Goal: Browse casually: Explore the website without a specific task or goal

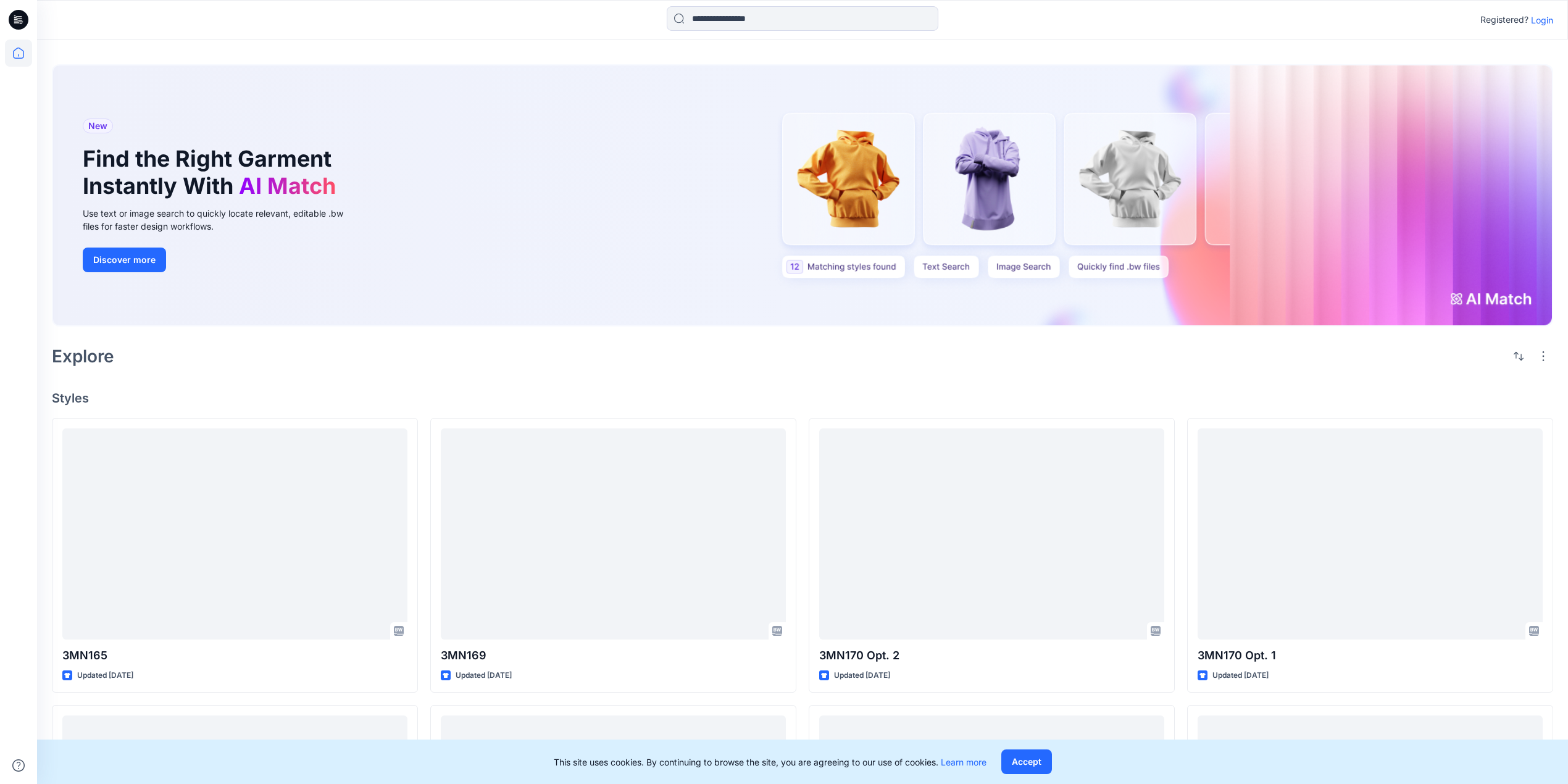
click at [1045, 765] on button "Accept" at bounding box center [1026, 762] width 51 height 25
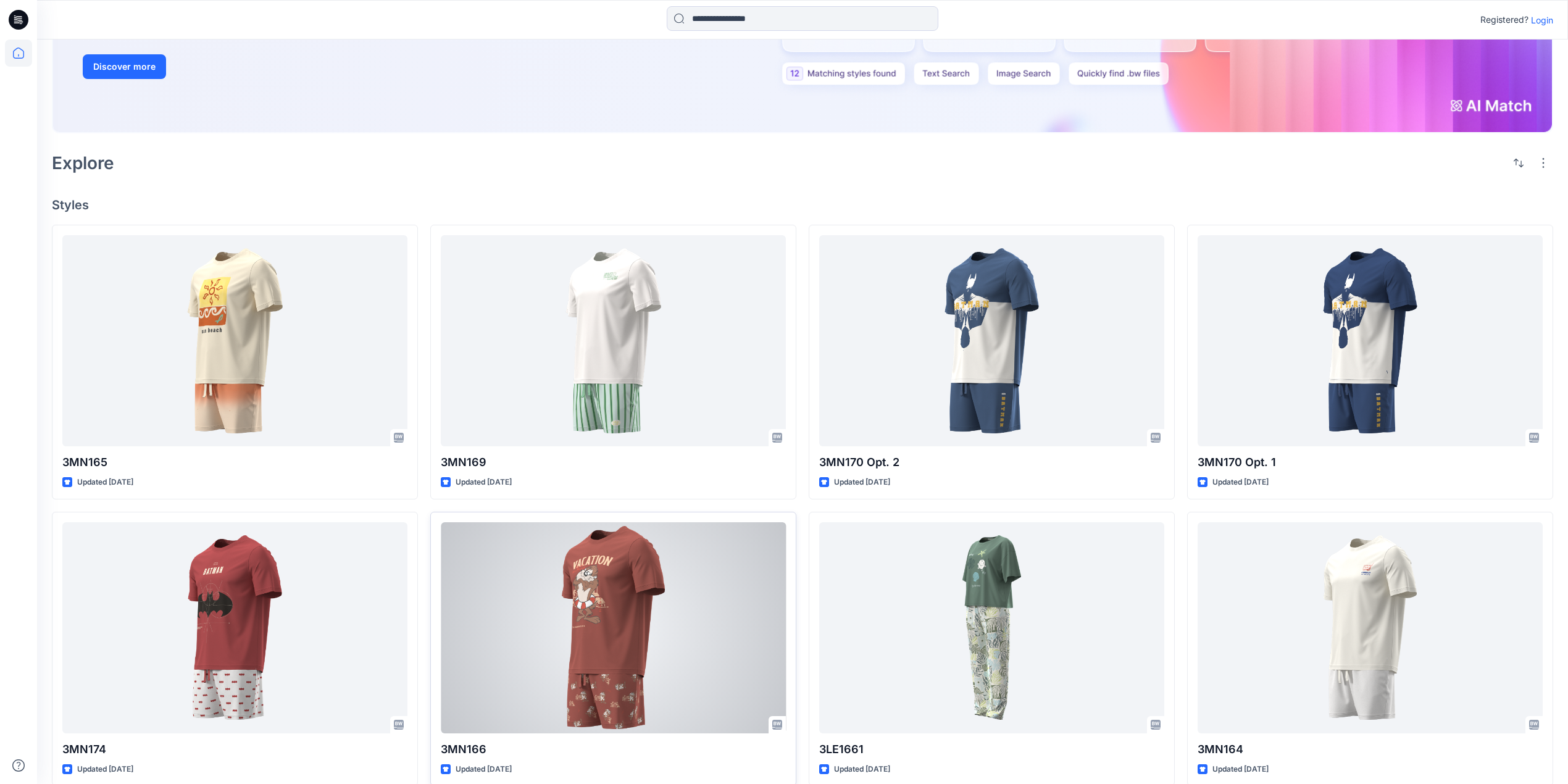
scroll to position [247, 0]
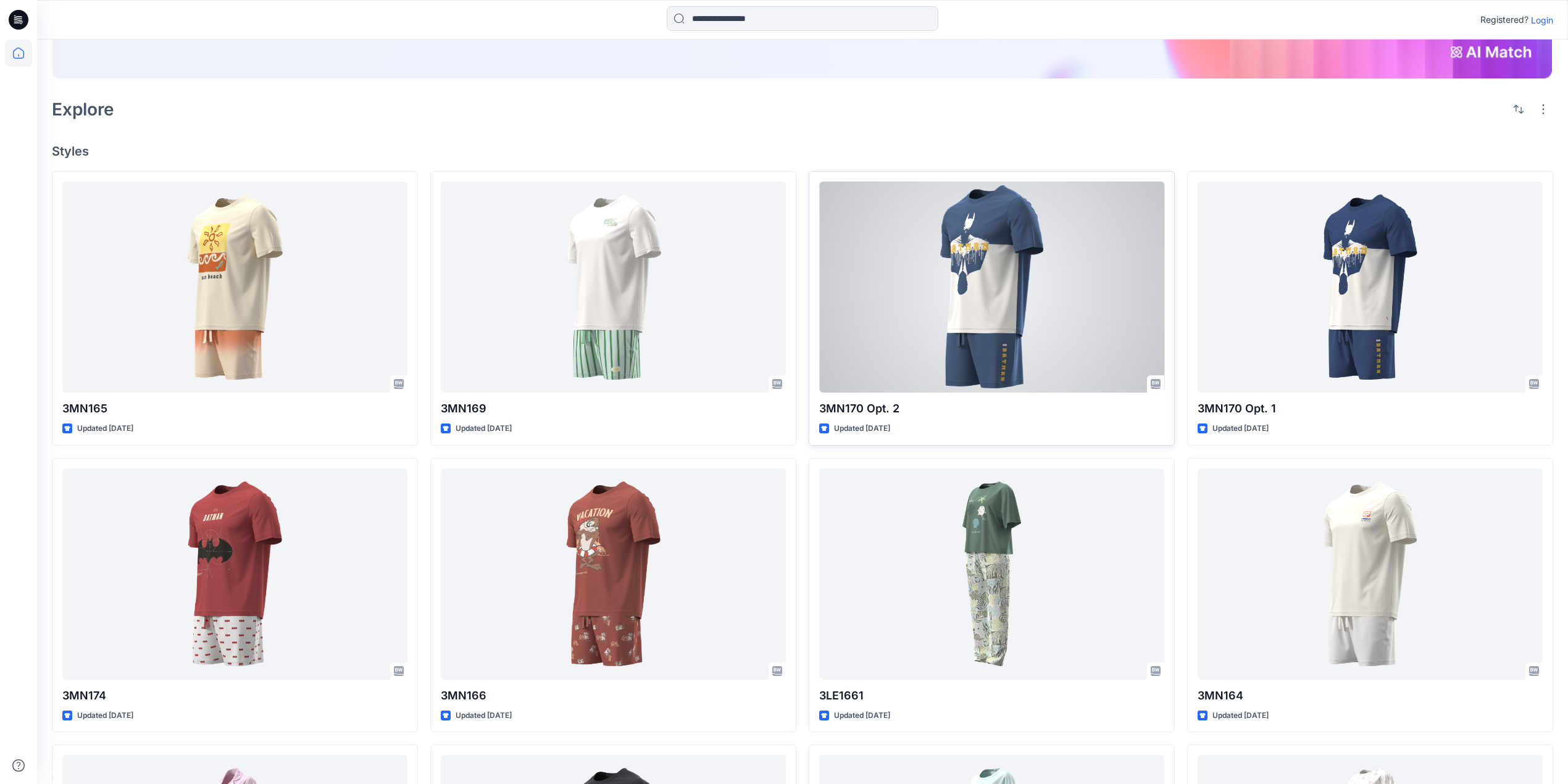
click at [996, 309] on div at bounding box center [991, 286] width 345 height 211
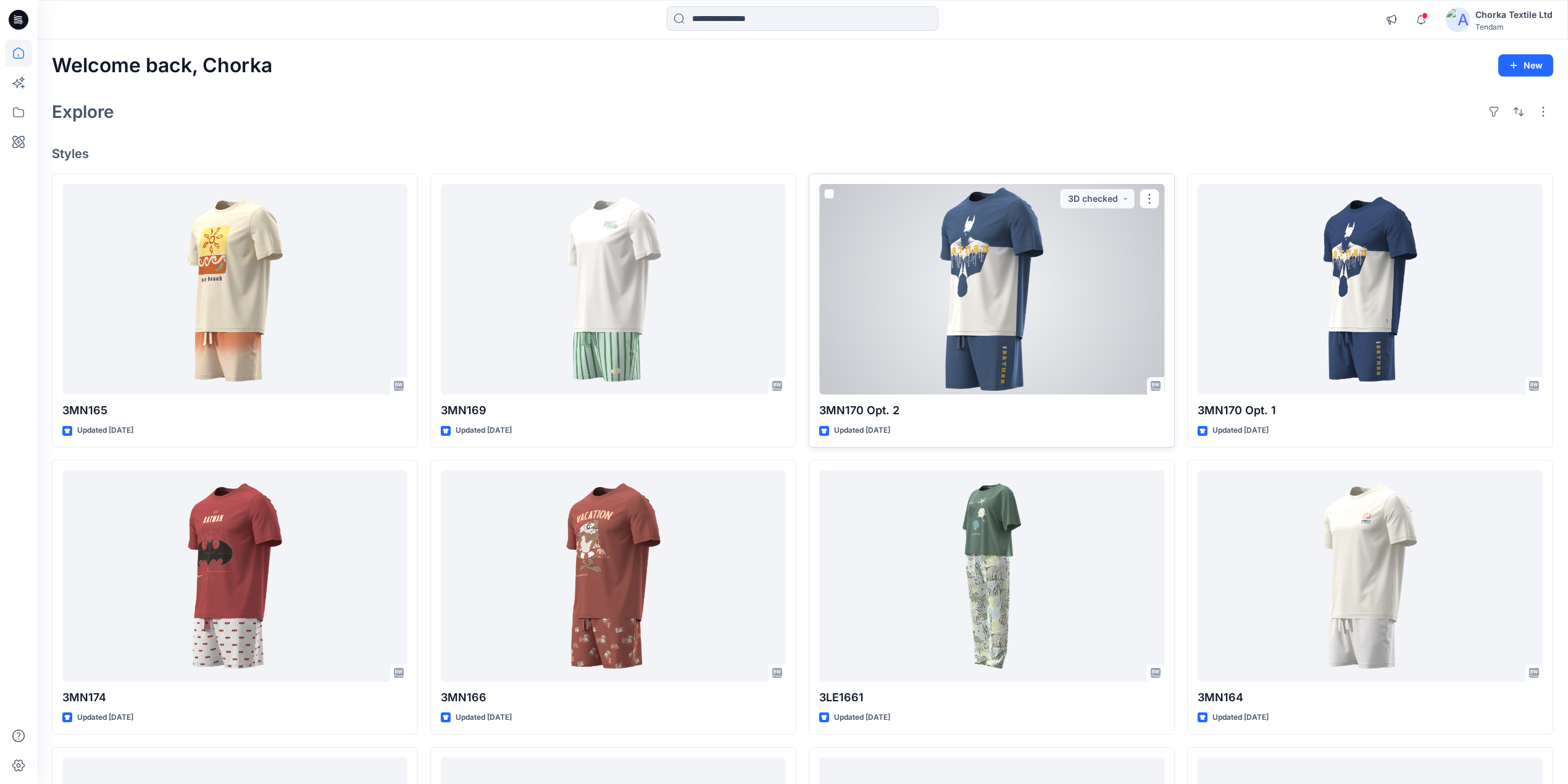
click at [975, 285] on div at bounding box center [991, 289] width 345 height 211
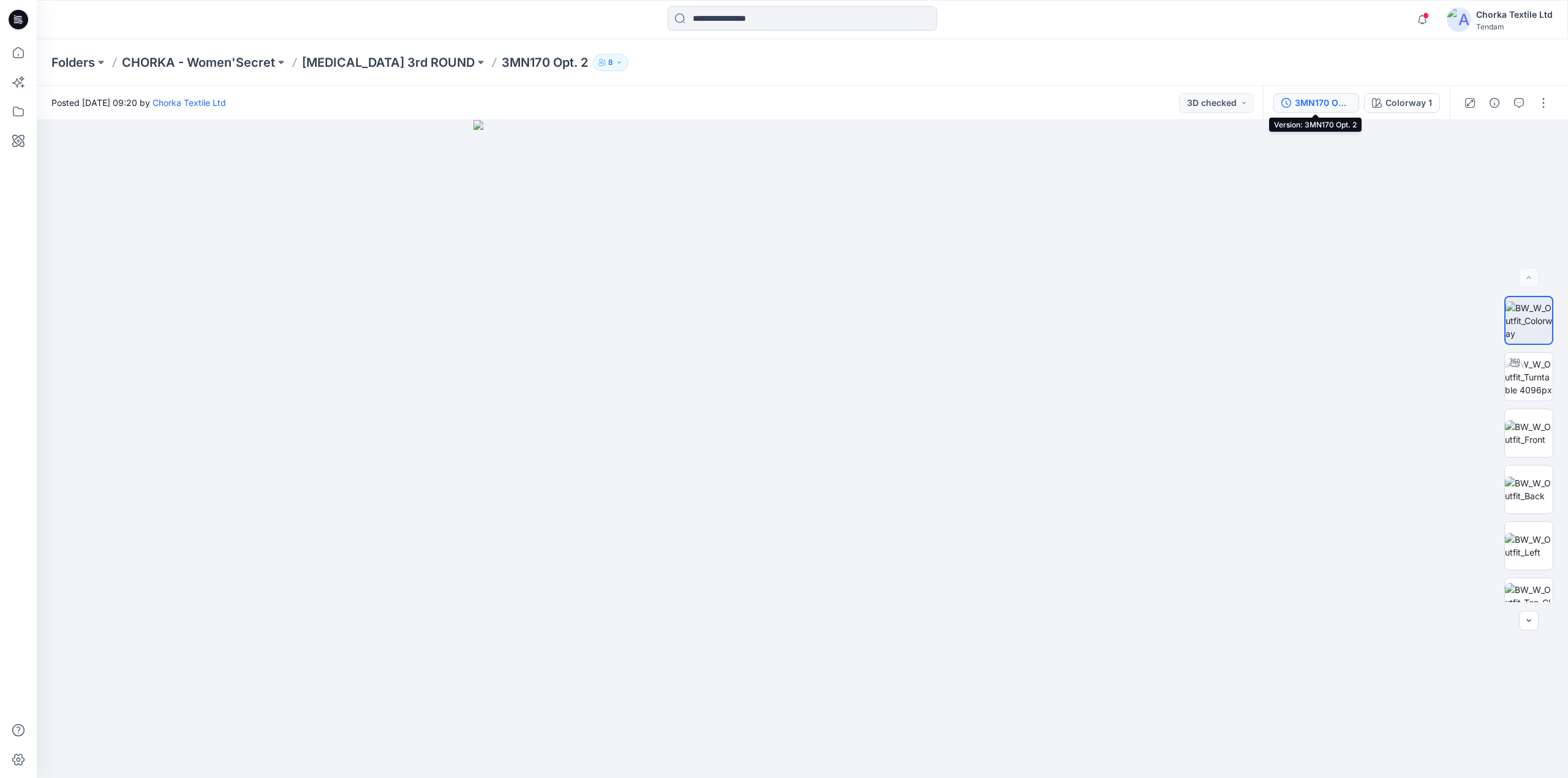
click at [1317, 100] on div "3MN170 Opt. 2" at bounding box center [1324, 103] width 57 height 13
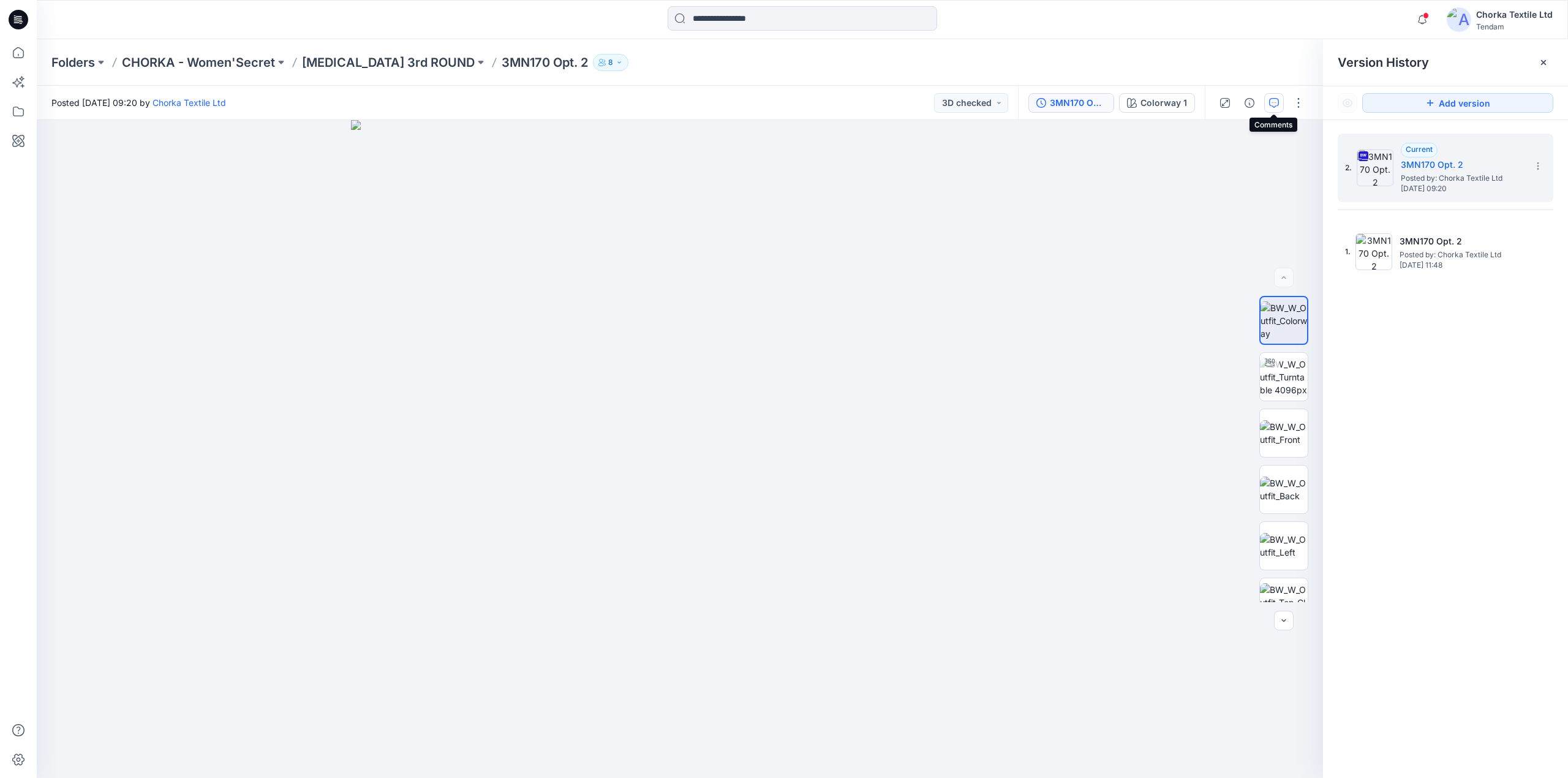
click at [1272, 100] on icon "button" at bounding box center [1274, 103] width 10 height 10
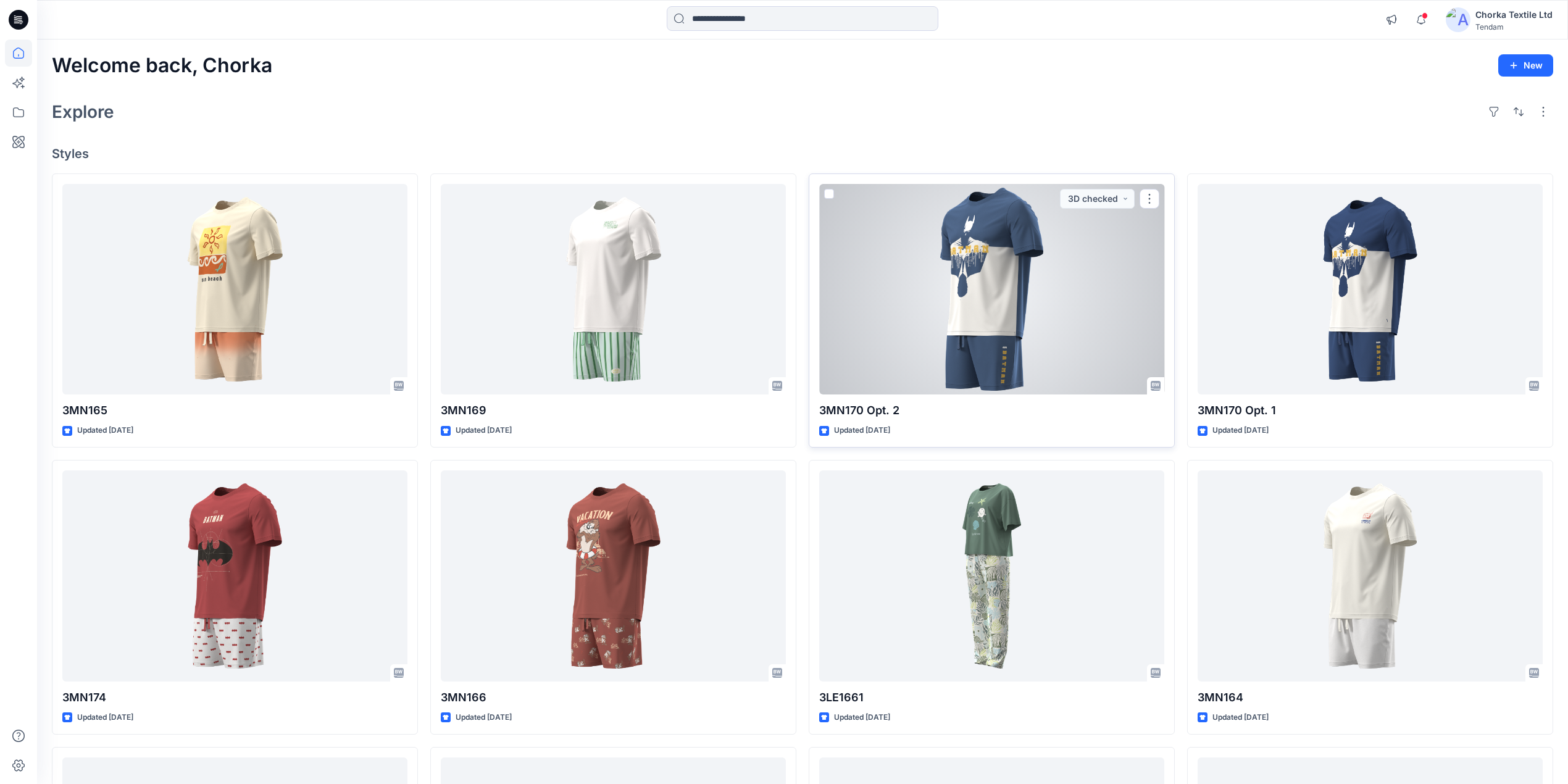
click at [983, 266] on div at bounding box center [991, 289] width 345 height 211
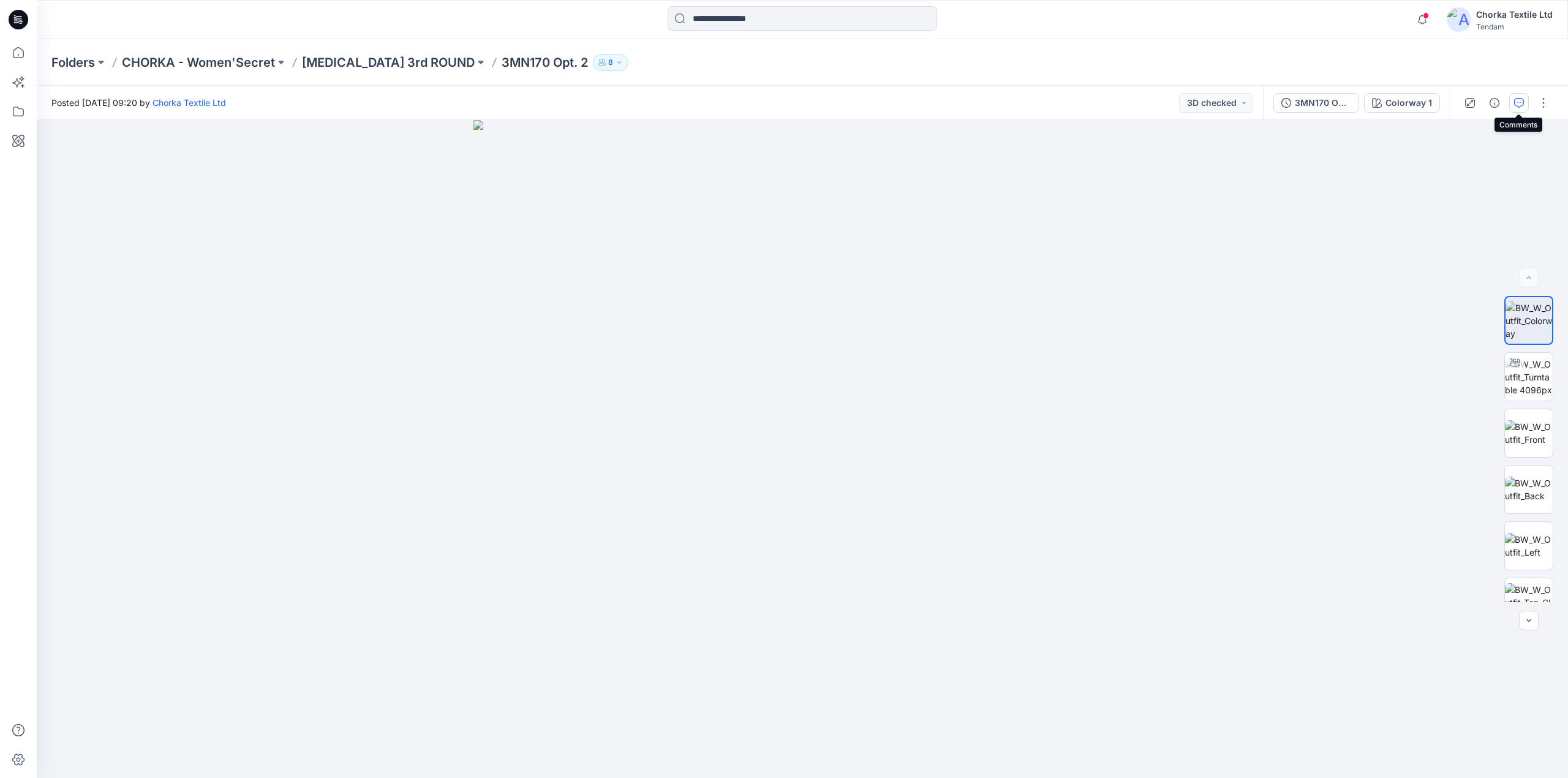
click at [1514, 106] on icon "button" at bounding box center [1518, 103] width 10 height 10
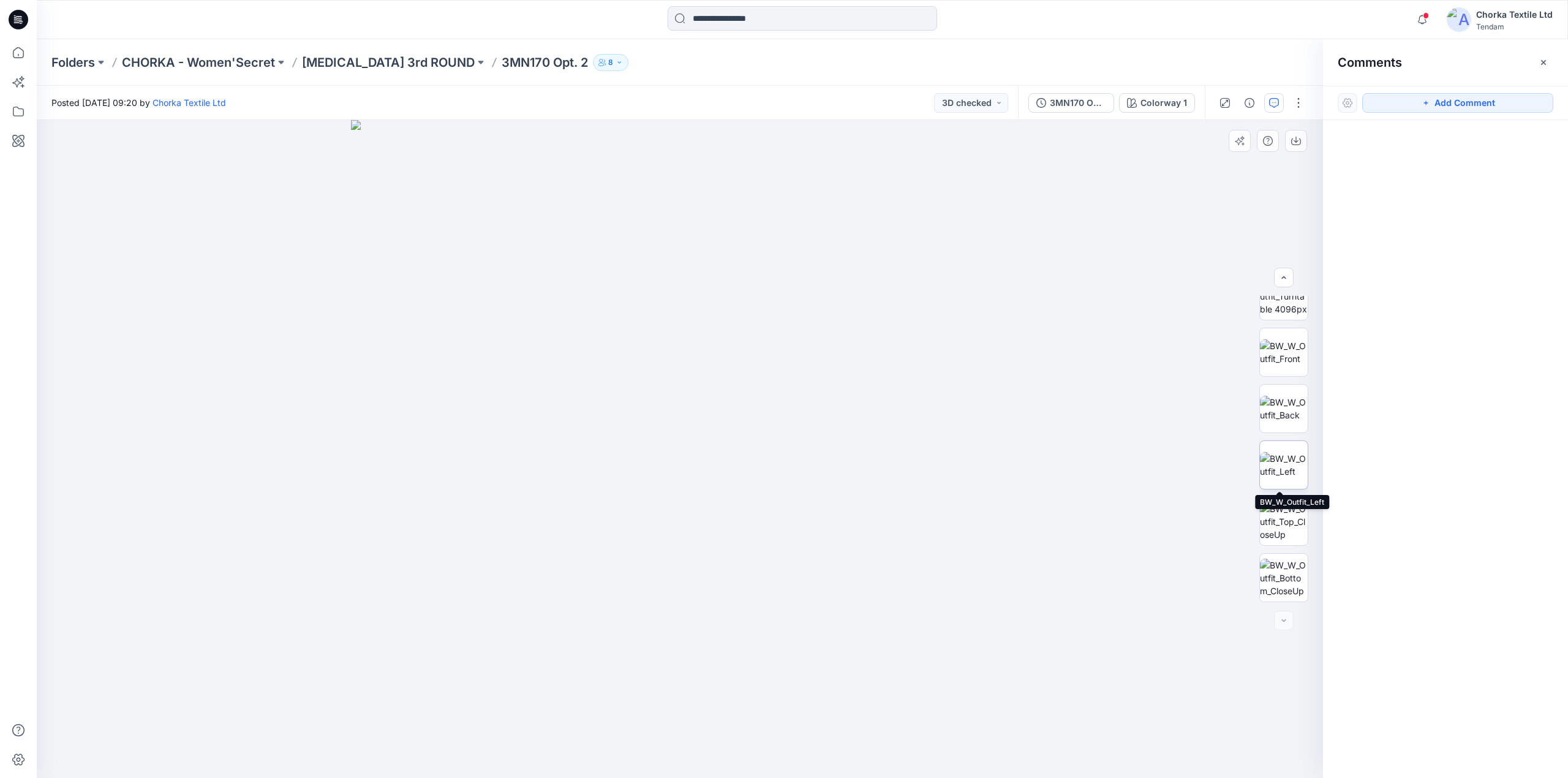
scroll to position [81, 0]
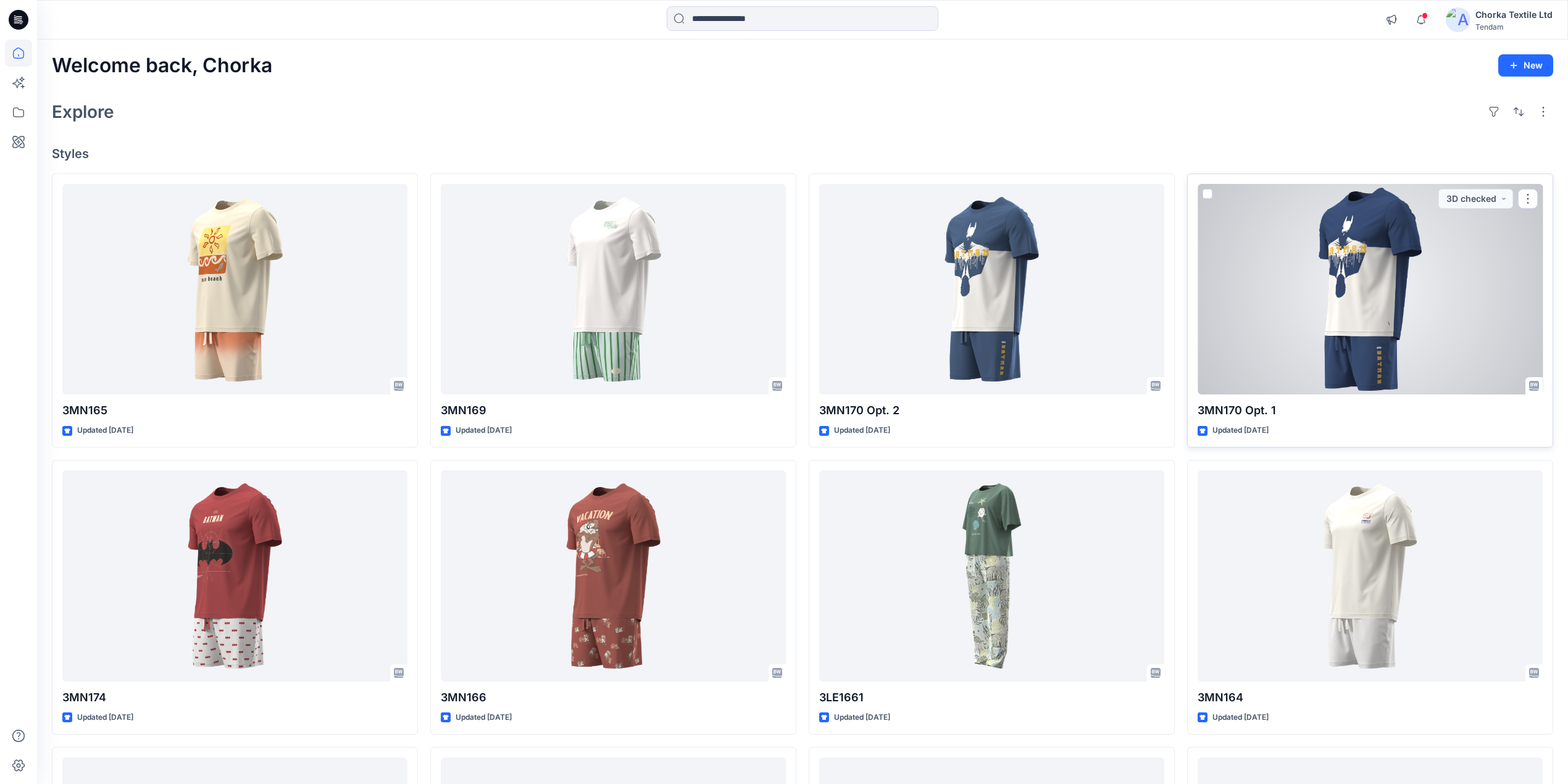
click at [1332, 276] on div at bounding box center [1370, 289] width 345 height 211
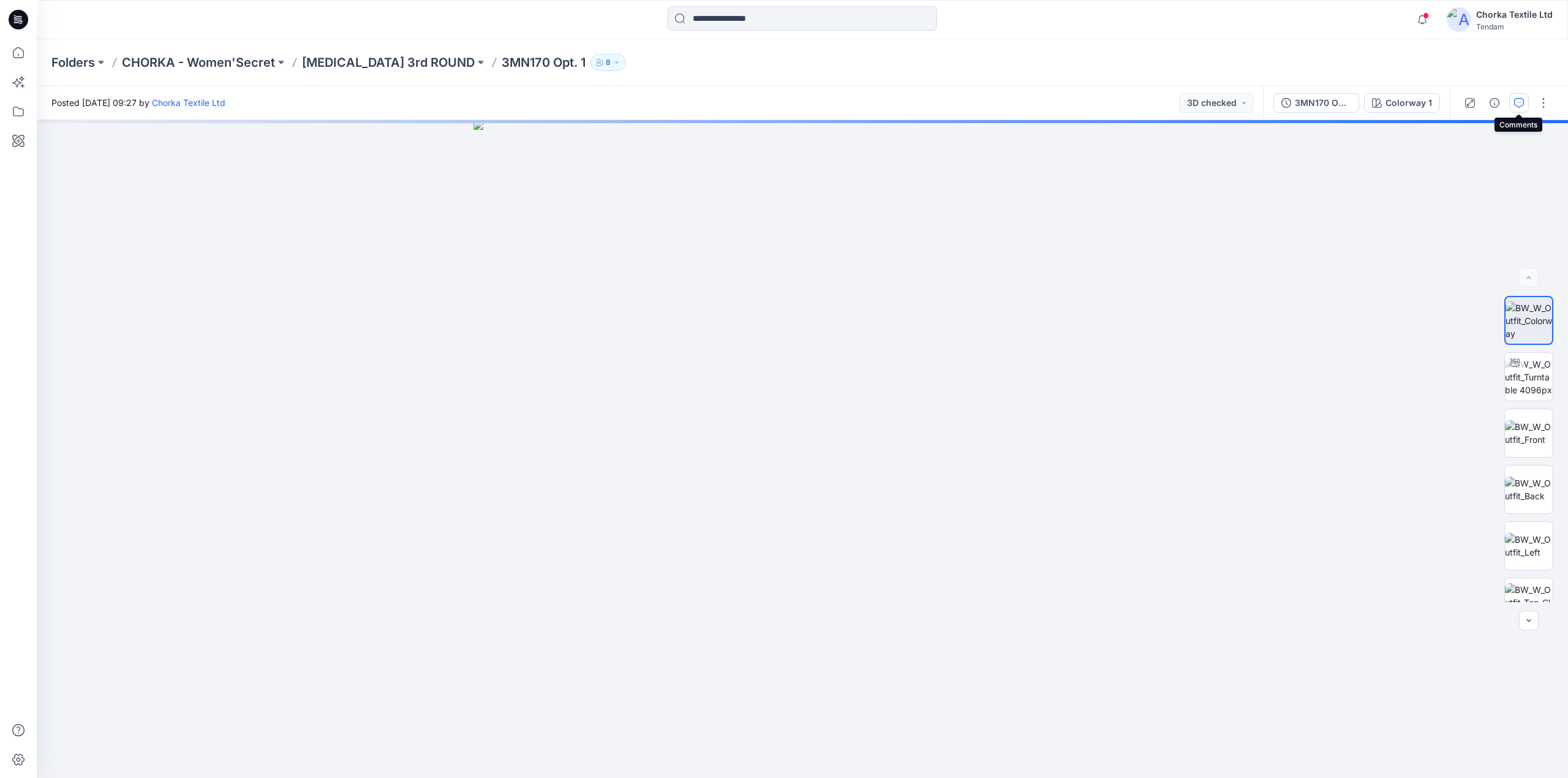
click at [1518, 103] on icon "button" at bounding box center [1518, 103] width 10 height 10
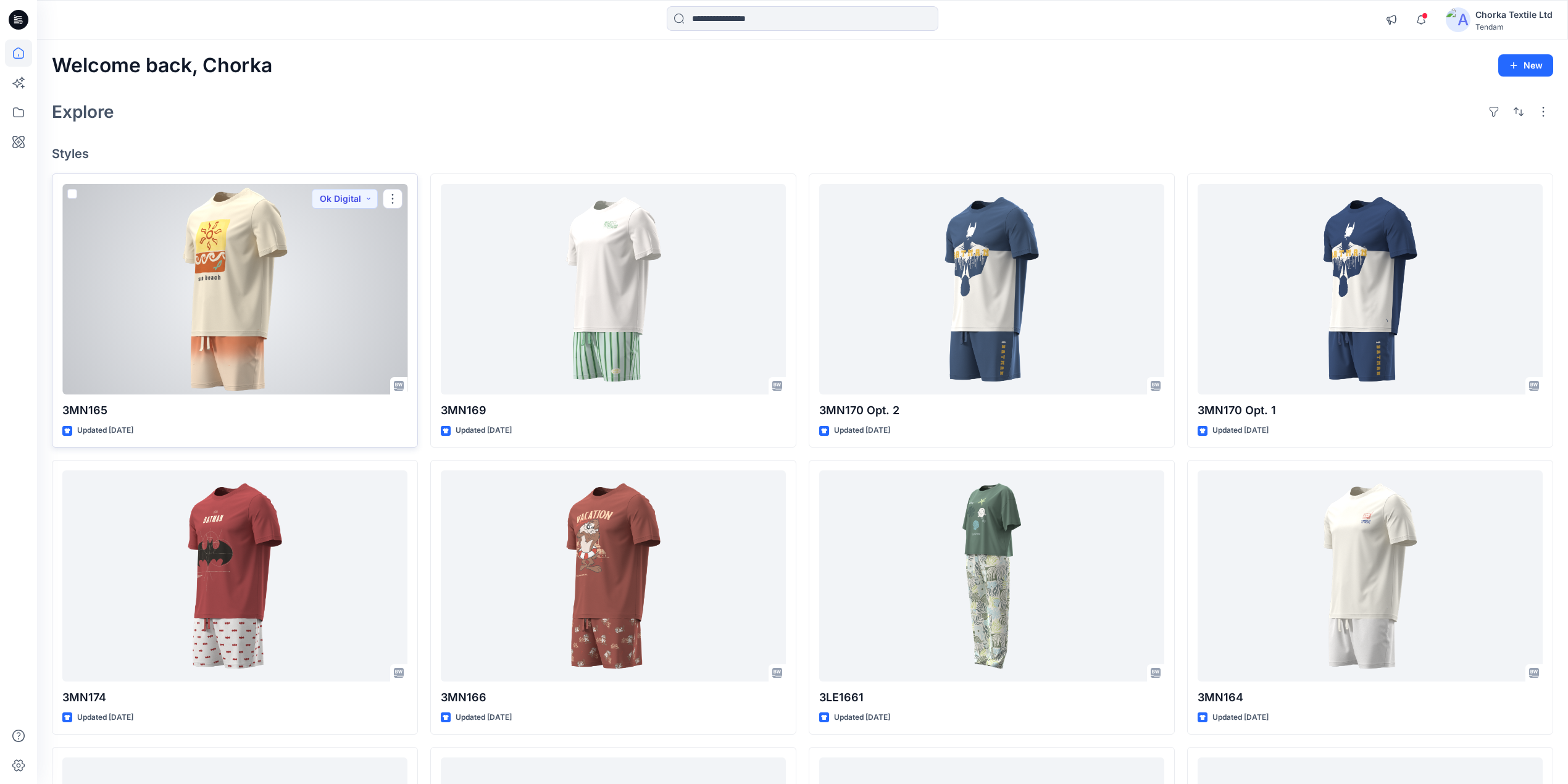
click at [239, 271] on div at bounding box center [235, 289] width 345 height 211
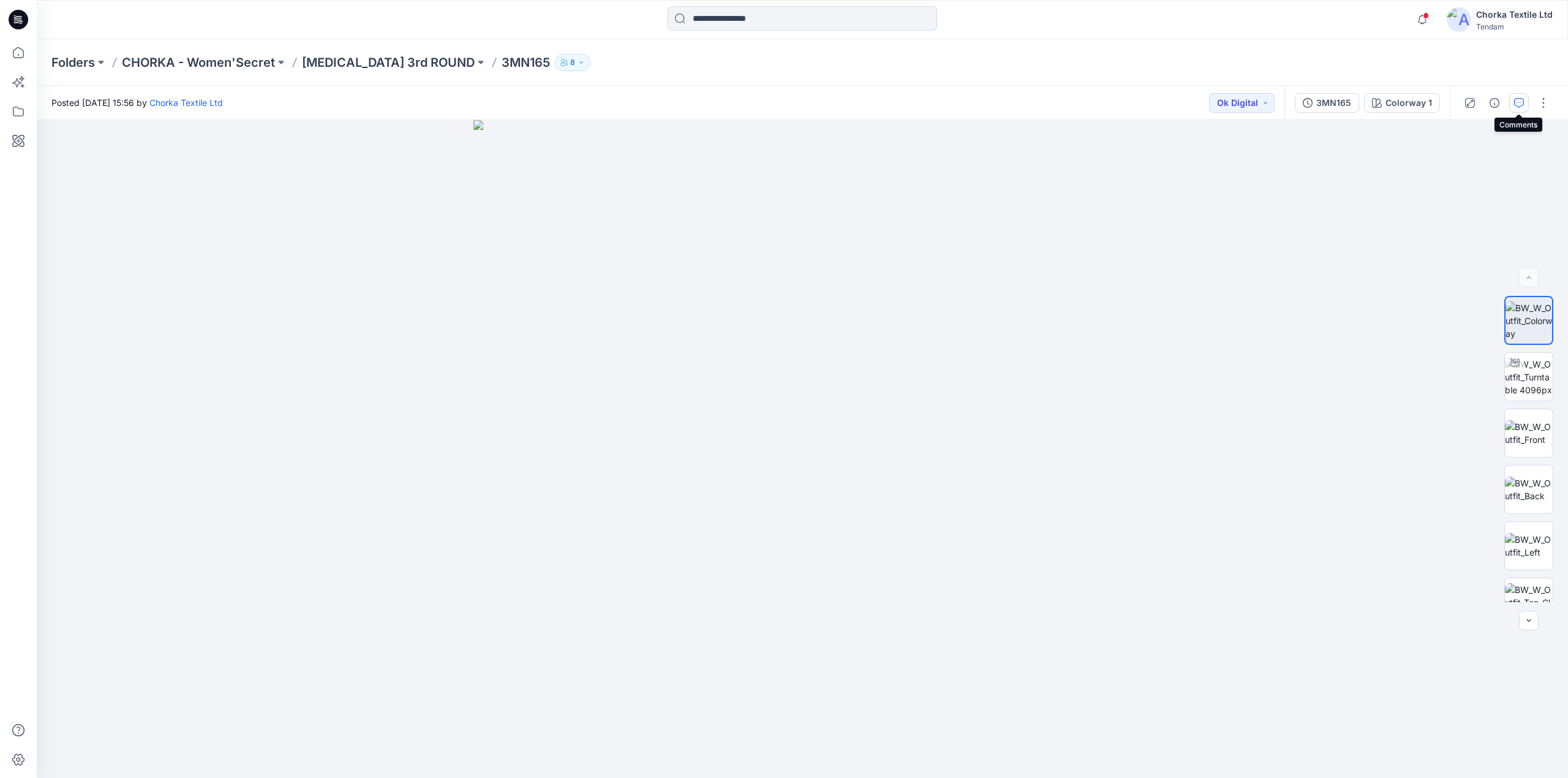
click at [1514, 103] on icon "button" at bounding box center [1518, 103] width 10 height 10
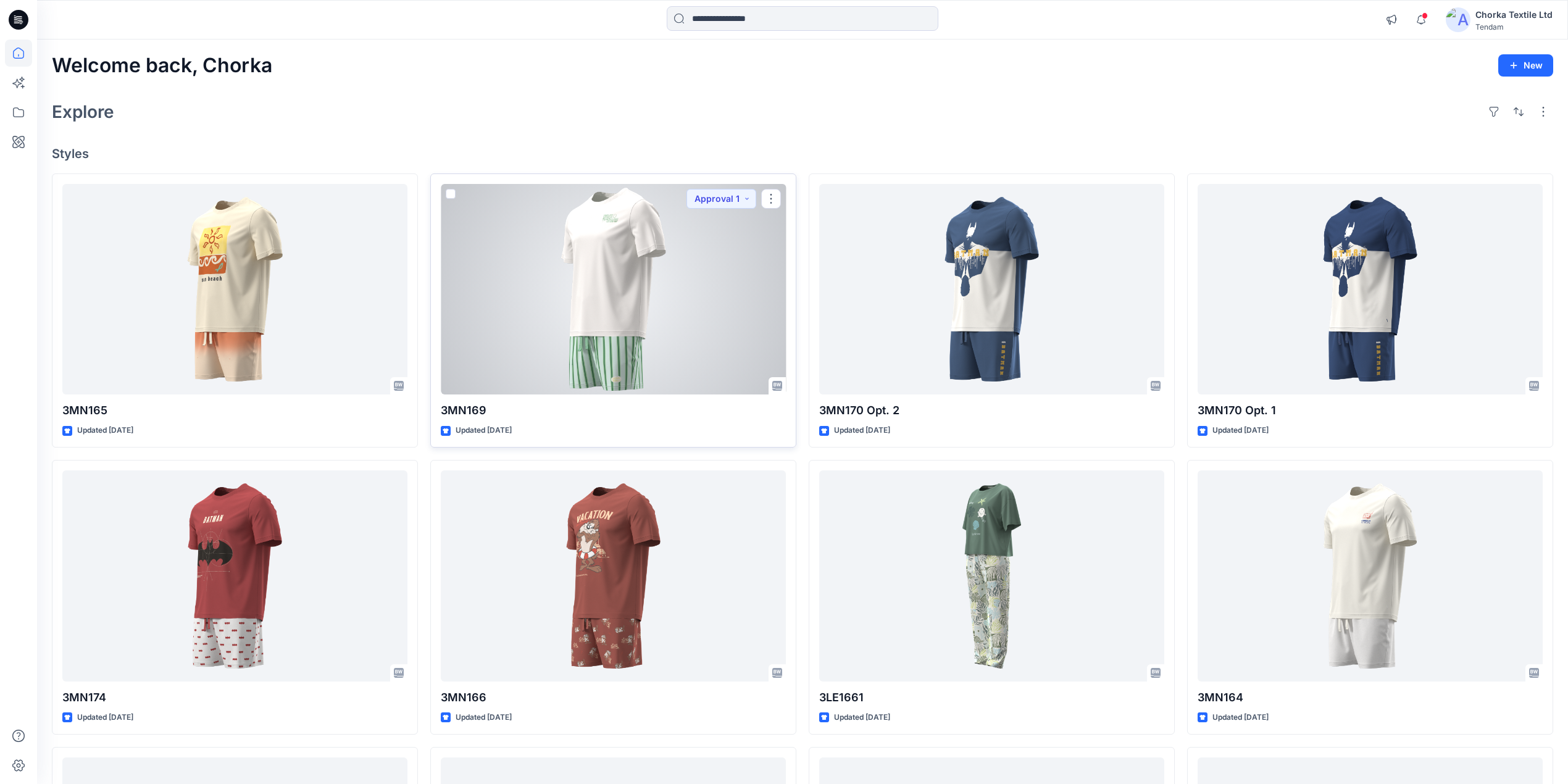
click at [647, 269] on div at bounding box center [613, 289] width 345 height 211
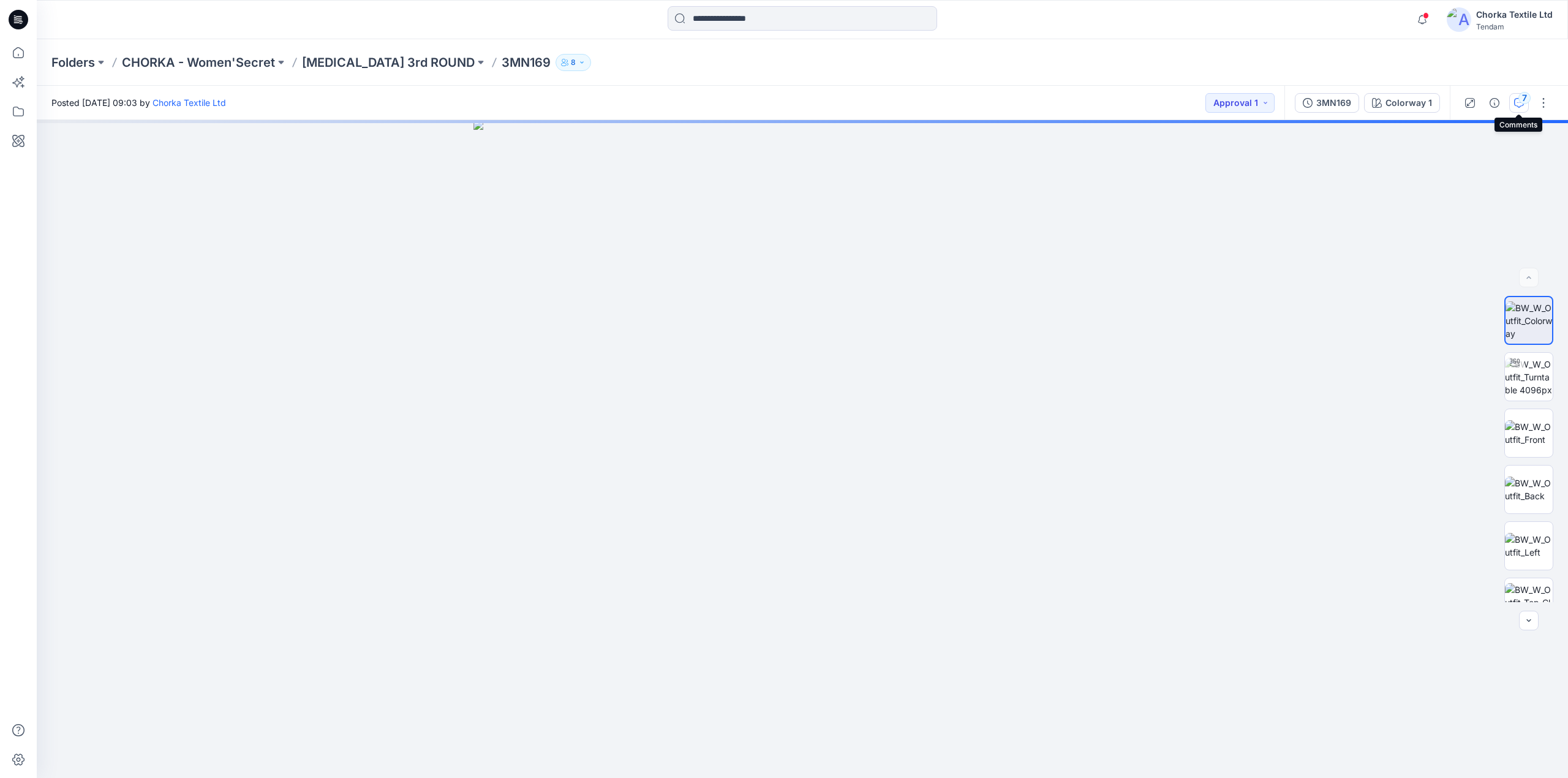
click at [1518, 98] on div "7" at bounding box center [1525, 98] width 12 height 12
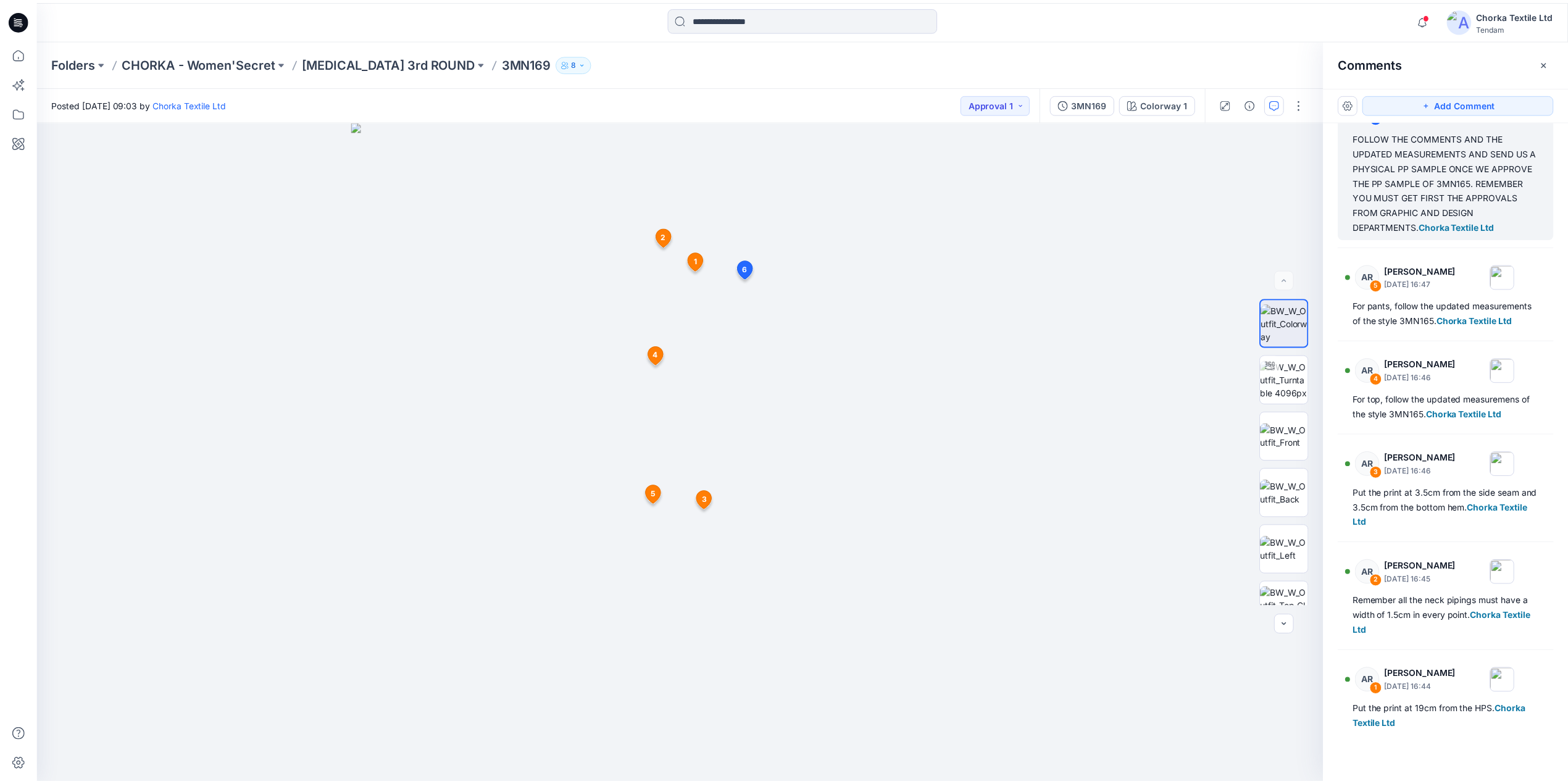
scroll to position [158, 0]
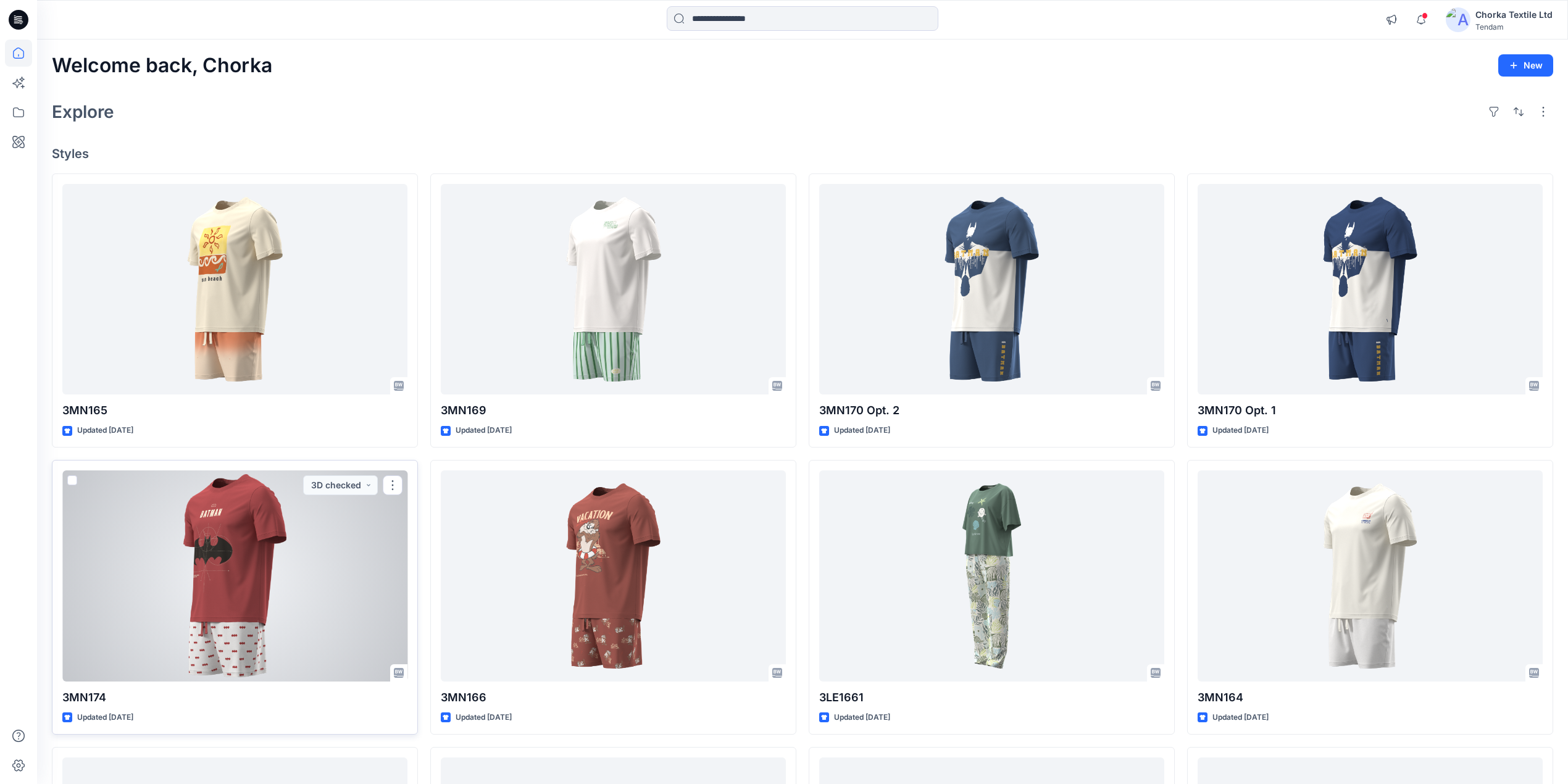
click at [272, 550] on div at bounding box center [235, 575] width 345 height 211
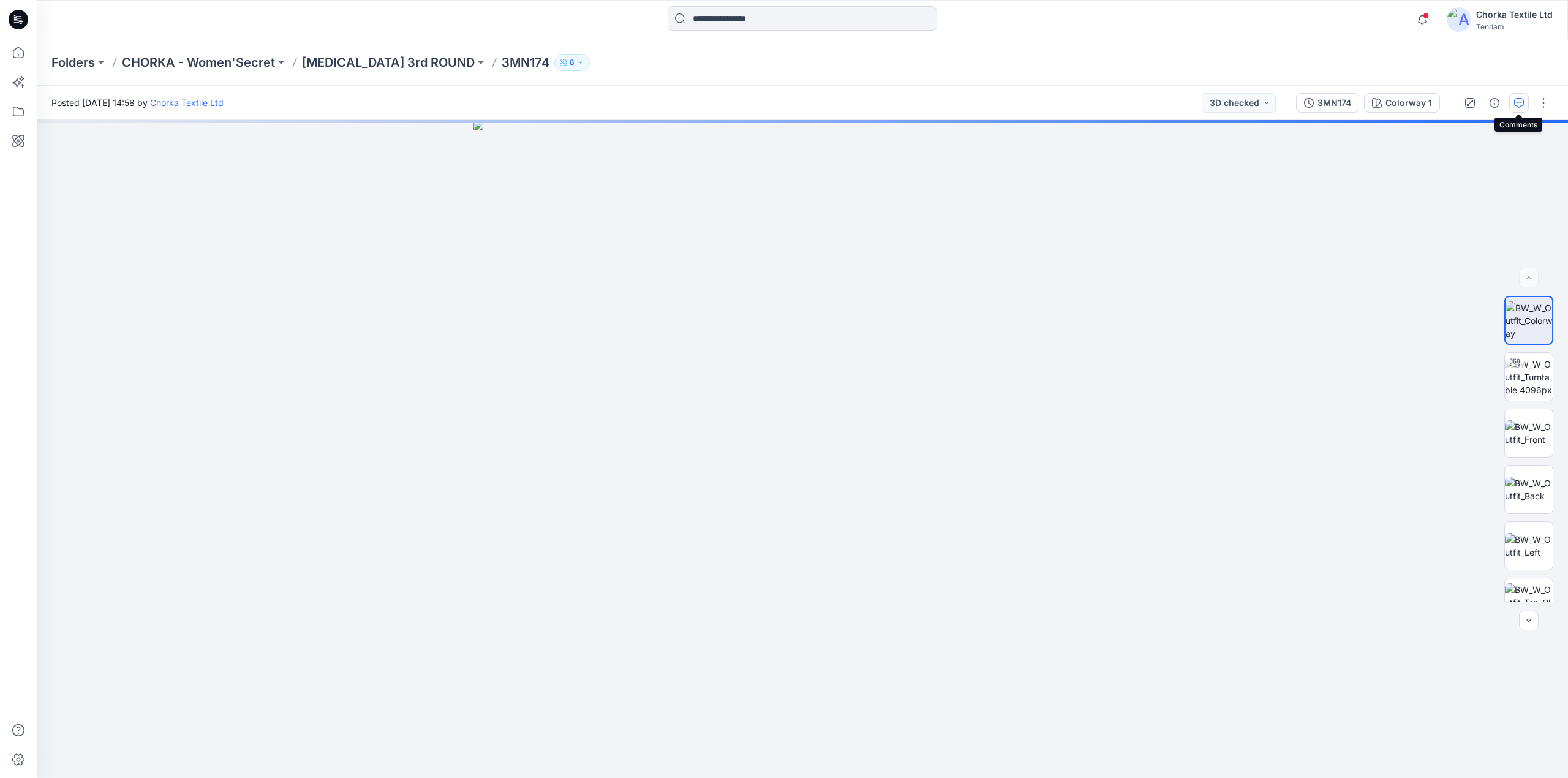
click at [1518, 105] on icon "button" at bounding box center [1518, 103] width 10 height 10
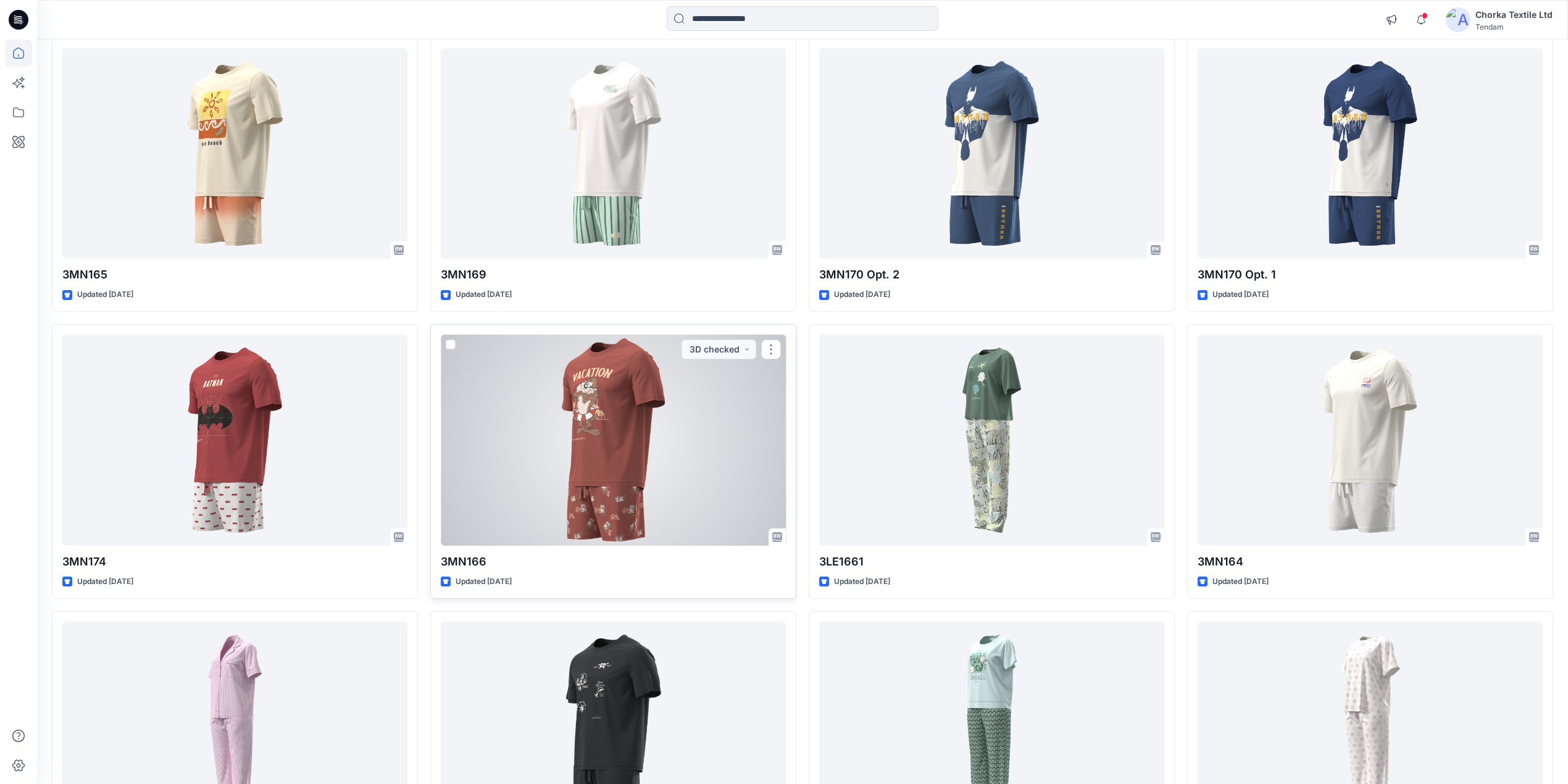
scroll to position [164, 0]
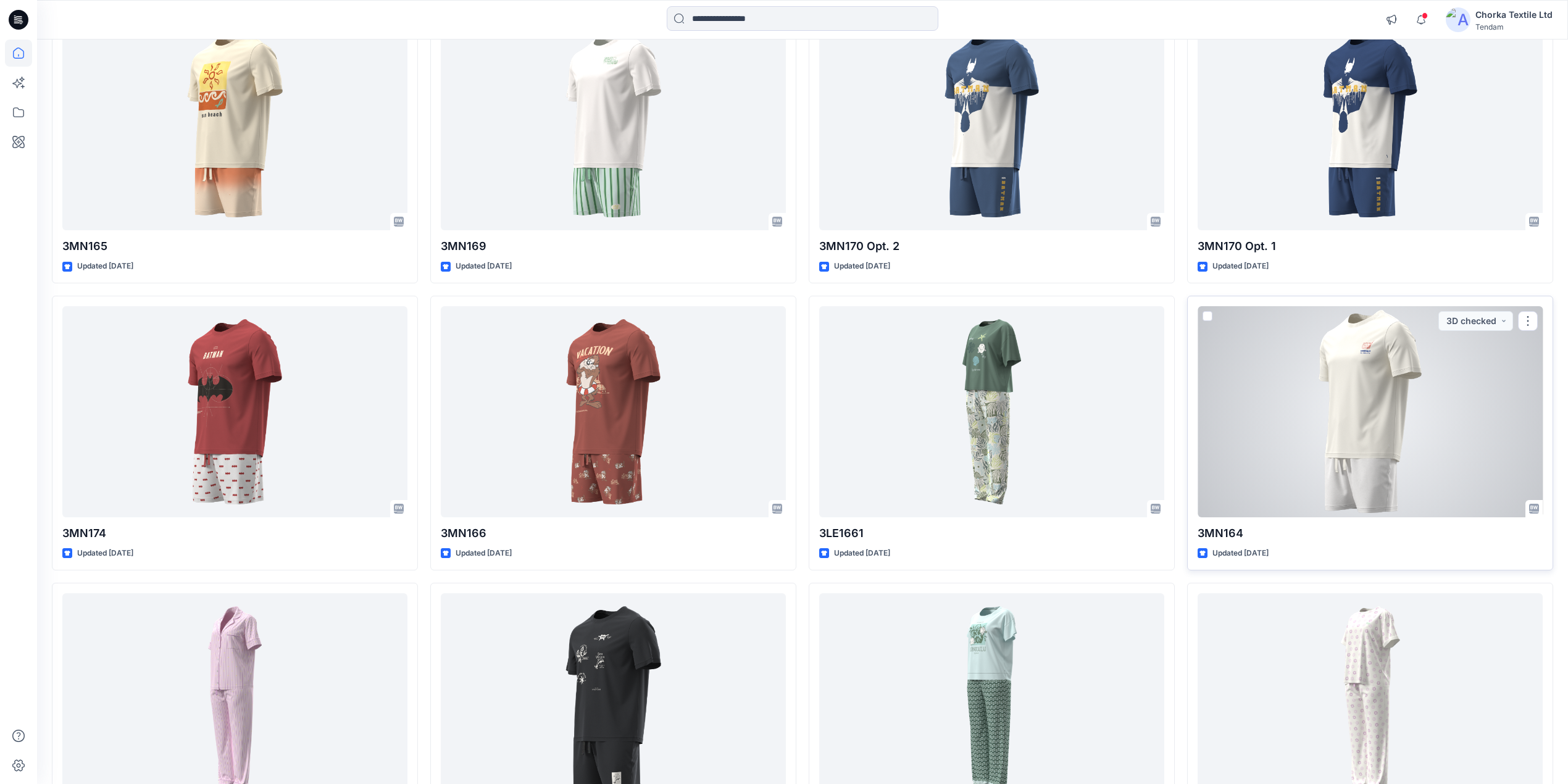
click at [1384, 427] on div at bounding box center [1370, 411] width 345 height 211
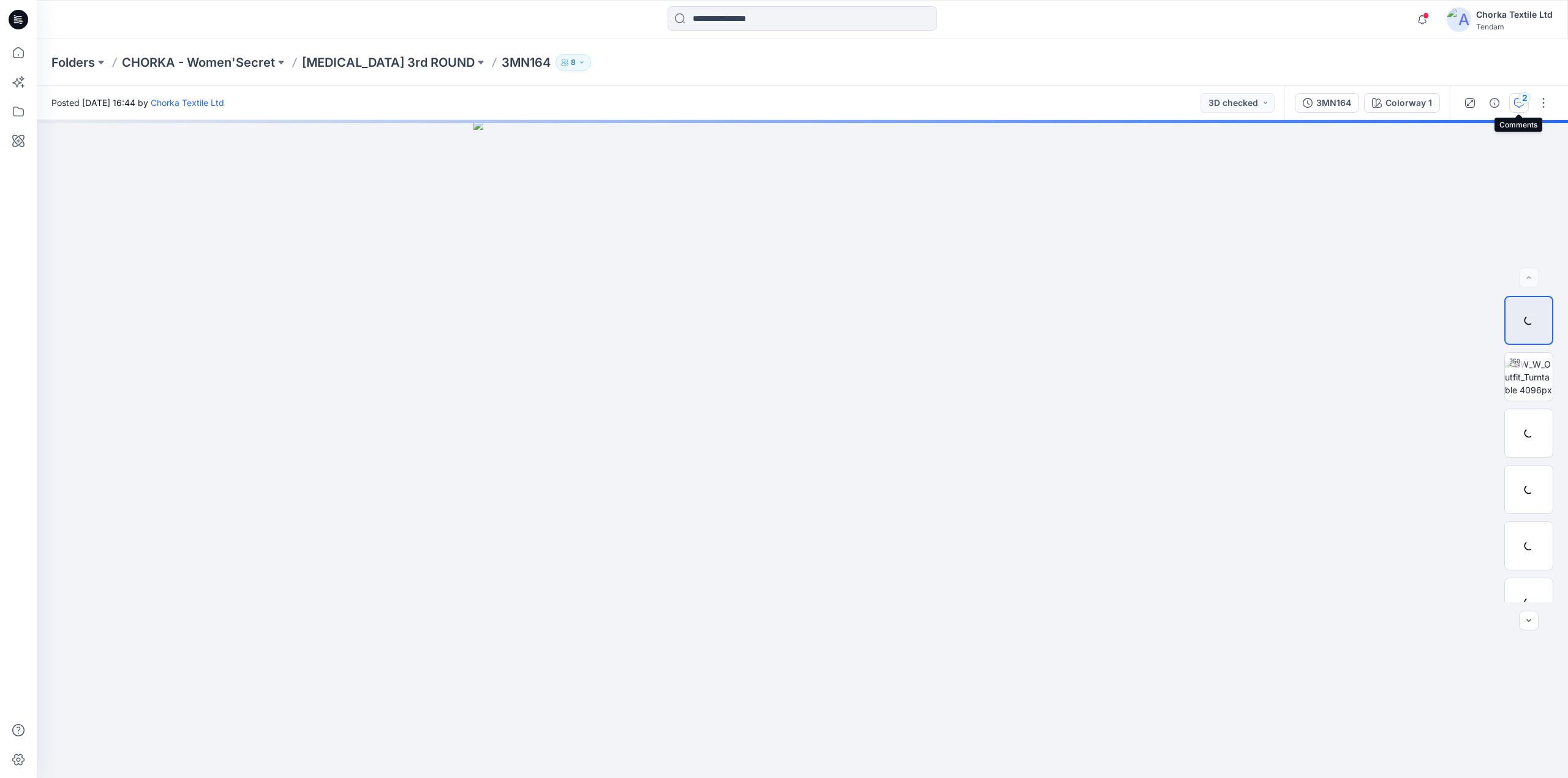
click at [1515, 100] on icon "button" at bounding box center [1518, 103] width 10 height 10
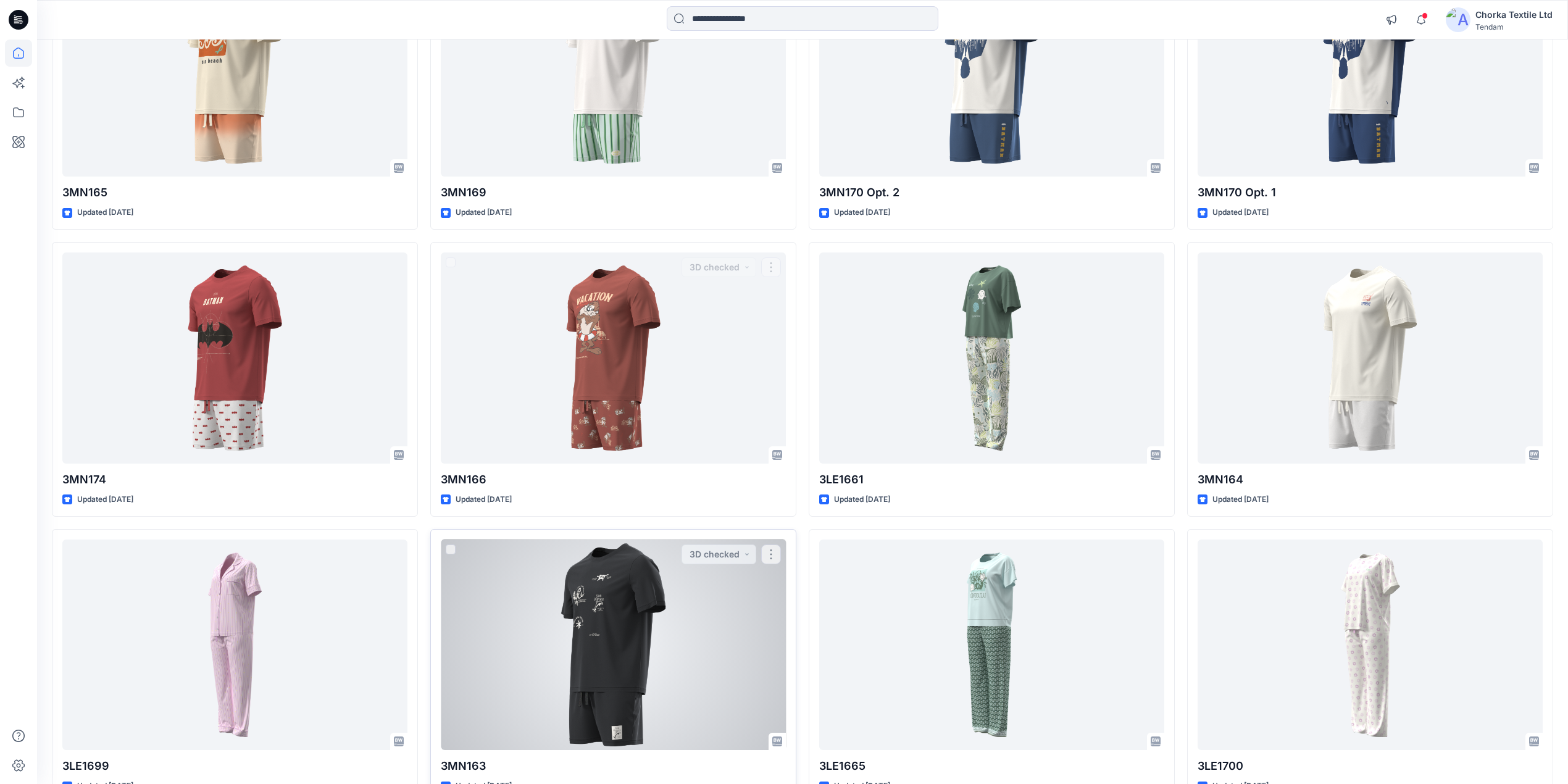
scroll to position [297, 0]
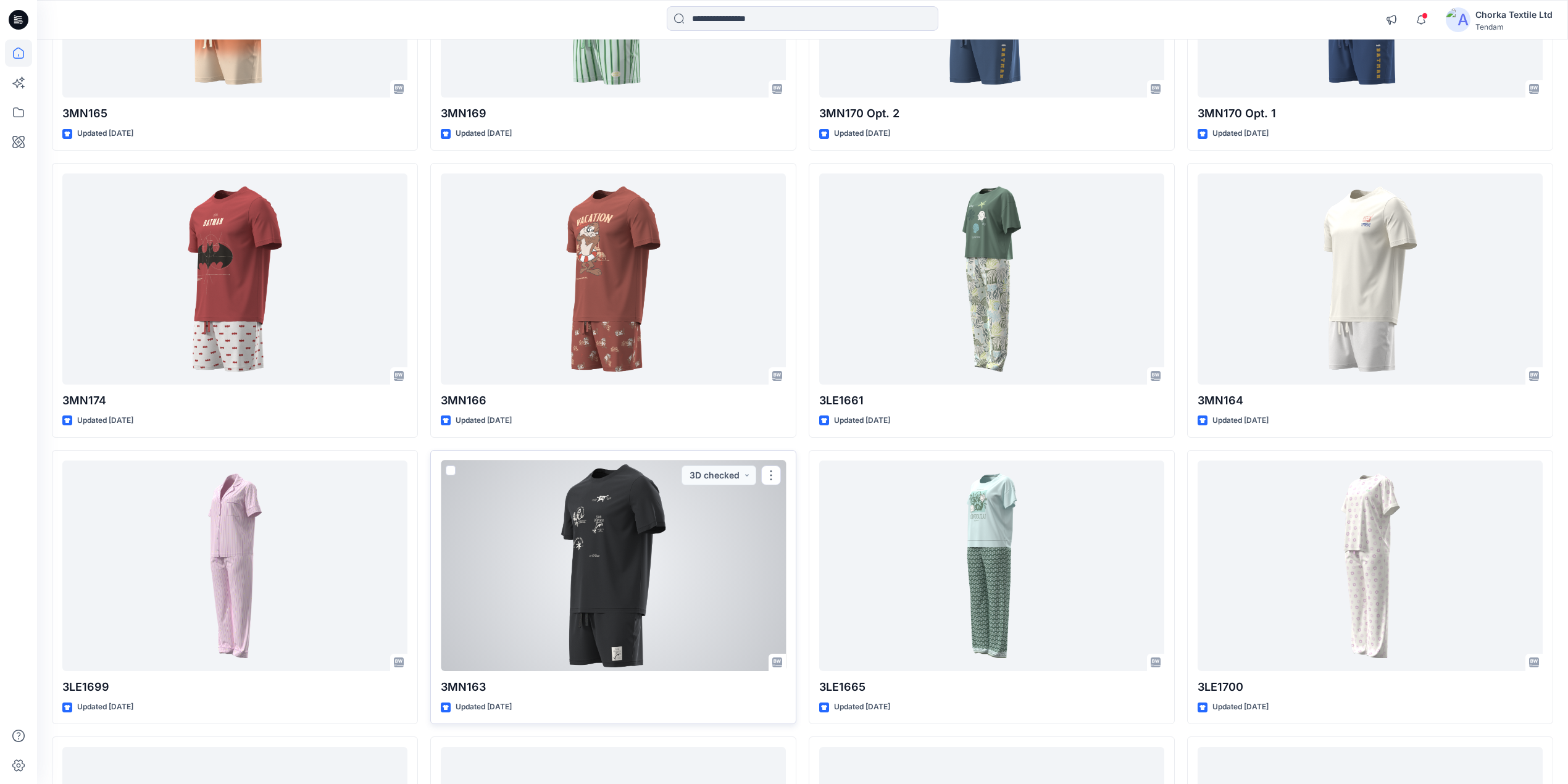
click at [640, 569] on div at bounding box center [613, 565] width 345 height 211
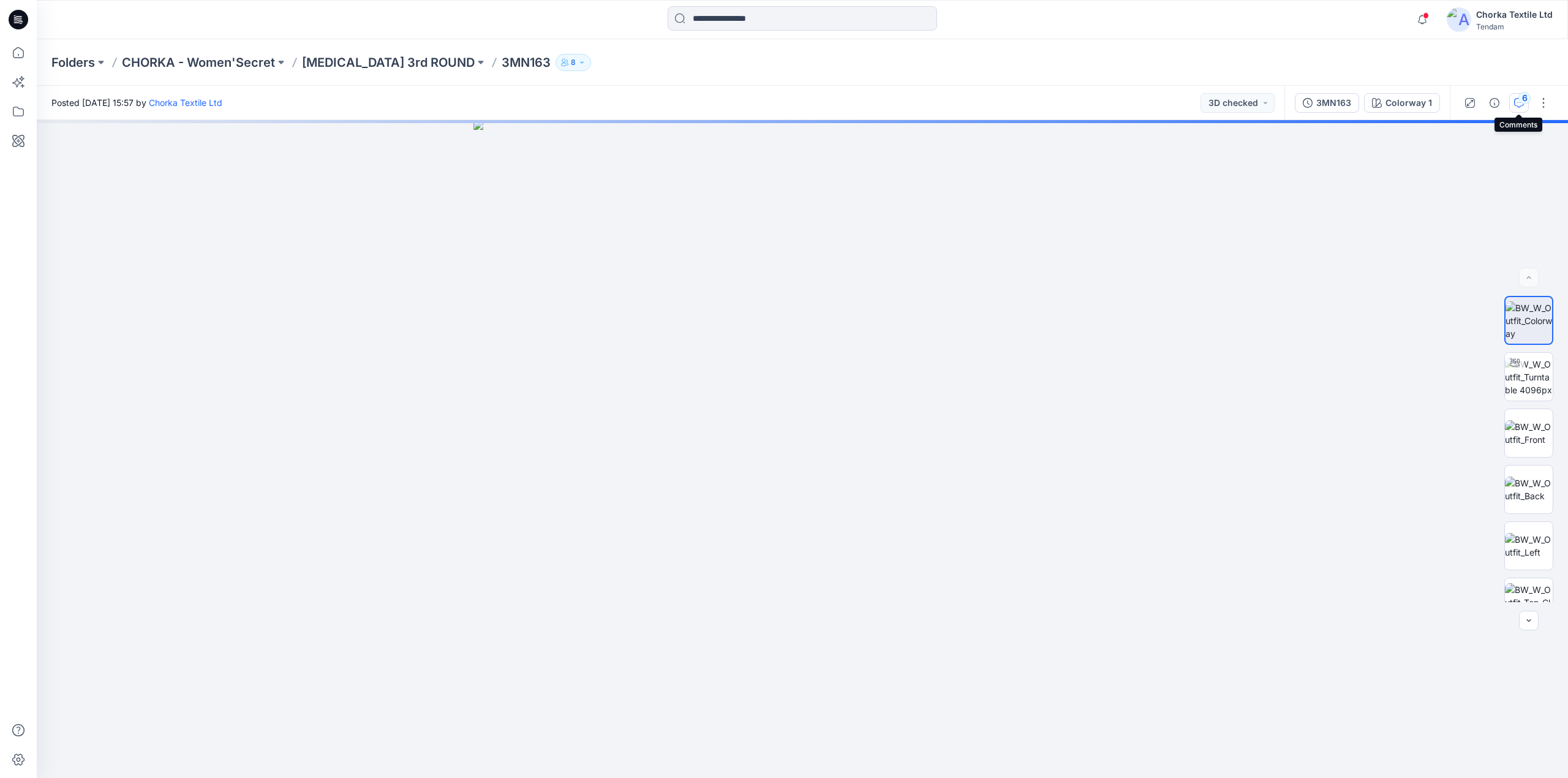
click at [1520, 96] on div "6" at bounding box center [1525, 98] width 12 height 12
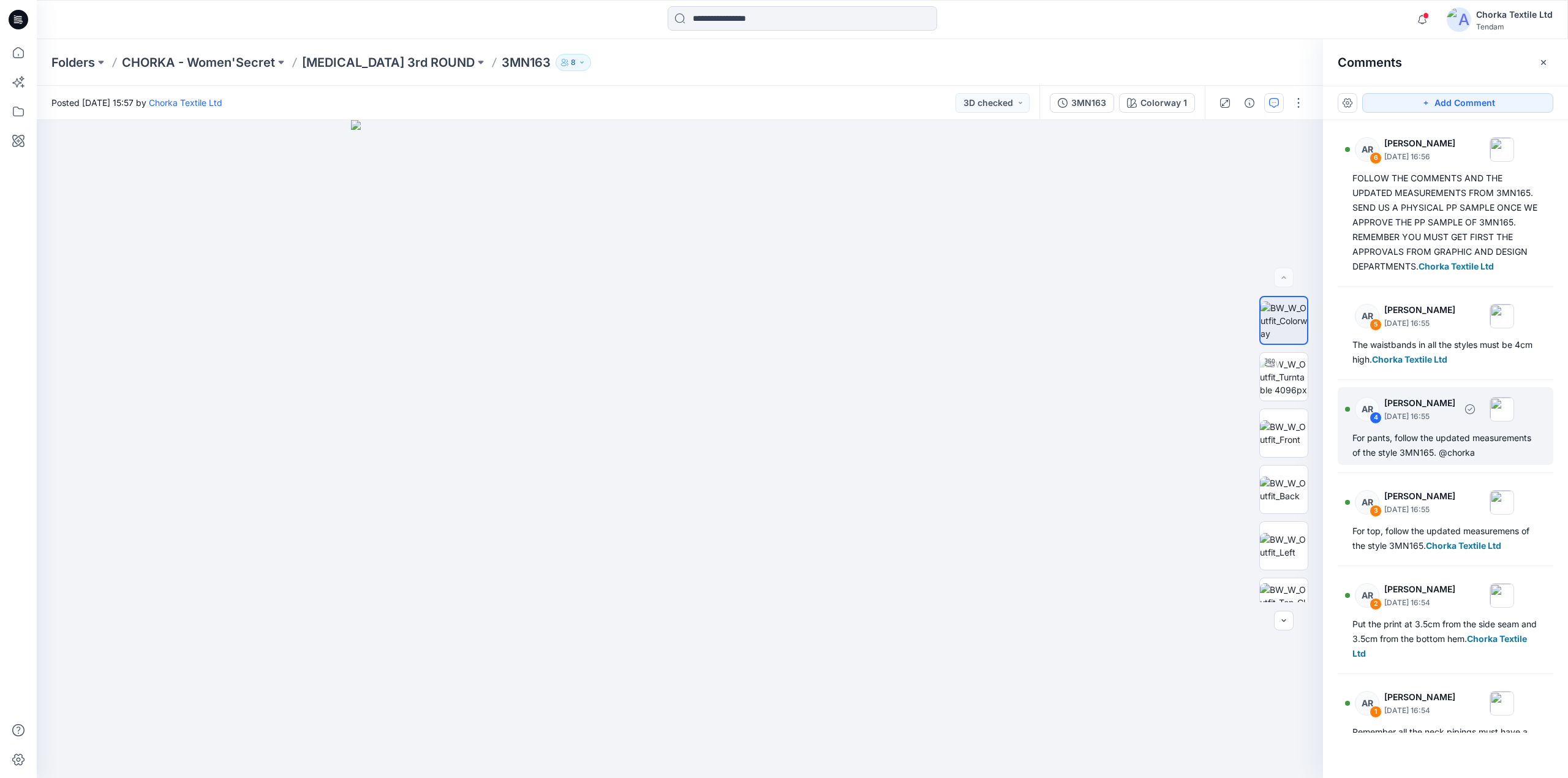
scroll to position [79, 0]
